Goal: Information Seeking & Learning: Learn about a topic

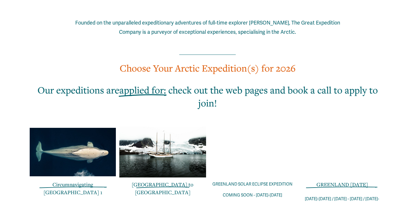
scroll to position [311, 0]
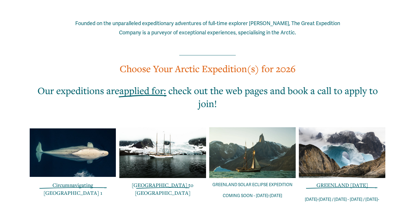
click at [90, 181] on link "Circumnavigating [GEOGRAPHIC_DATA] 1" at bounding box center [72, 188] width 59 height 14
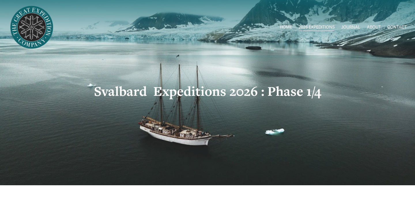
click at [371, 19] on div "HOME 2026 EXPEDITIONS Circumnavigating Svalbard 1" at bounding box center [207, 27] width 398 height 47
click at [373, 26] on link "ABOUT" at bounding box center [374, 27] width 14 height 8
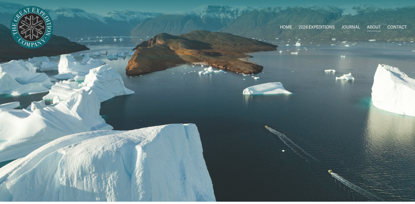
click at [289, 25] on link "HOME" at bounding box center [286, 27] width 12 height 8
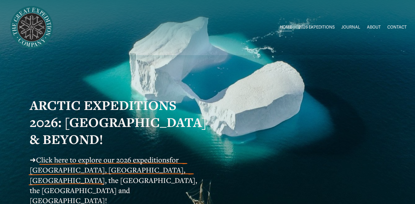
click at [111, 169] on span "for [GEOGRAPHIC_DATA], [GEOGRAPHIC_DATA], [GEOGRAPHIC_DATA], the [GEOGRAPHIC_DA…" at bounding box center [114, 180] width 169 height 50
click at [111, 163] on span "Click here to explore our 2026 expeditions" at bounding box center [102, 160] width 133 height 10
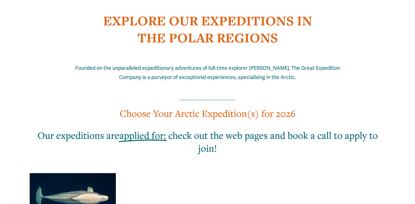
scroll to position [414, 0]
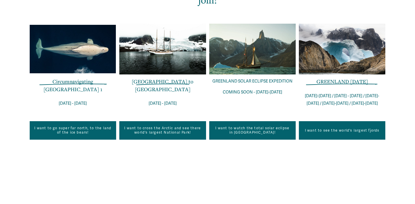
click at [331, 121] on link "I want to see the world's largest fjords" at bounding box center [342, 130] width 86 height 18
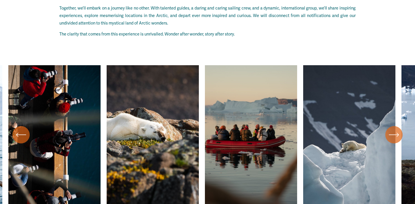
scroll to position [2382, 0]
